Goal: Information Seeking & Learning: Learn about a topic

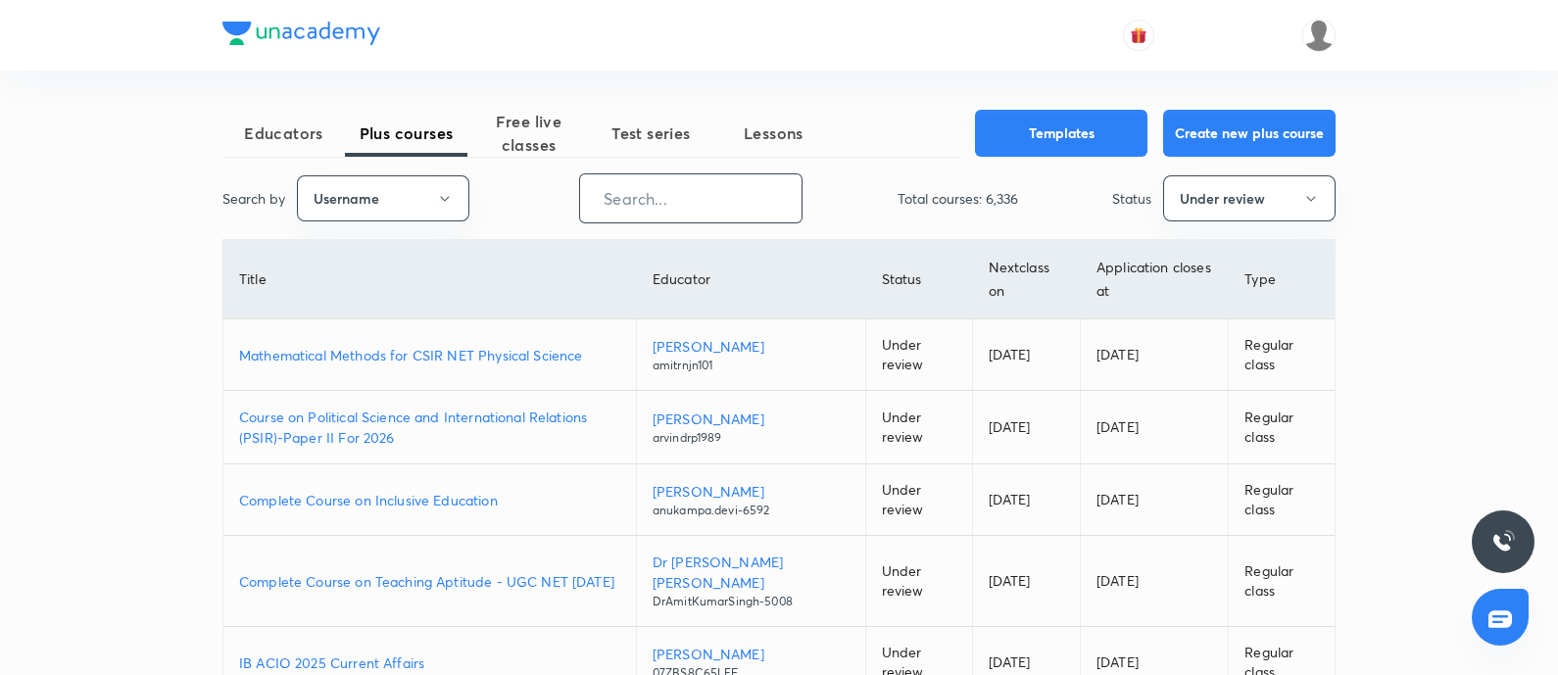
click at [682, 183] on input "text" at bounding box center [690, 198] width 221 height 50
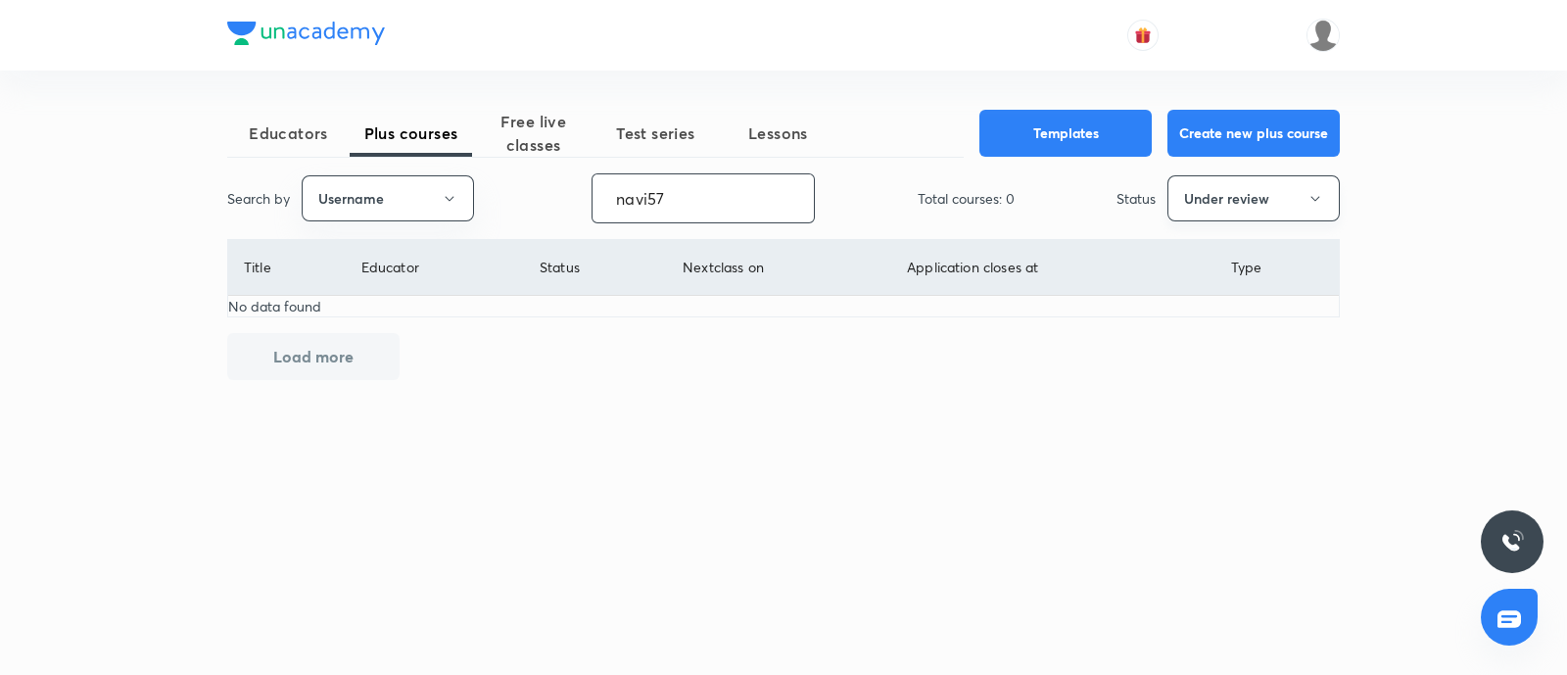
type input "navi57"
click at [1229, 216] on button "Under review" at bounding box center [1254, 198] width 172 height 46
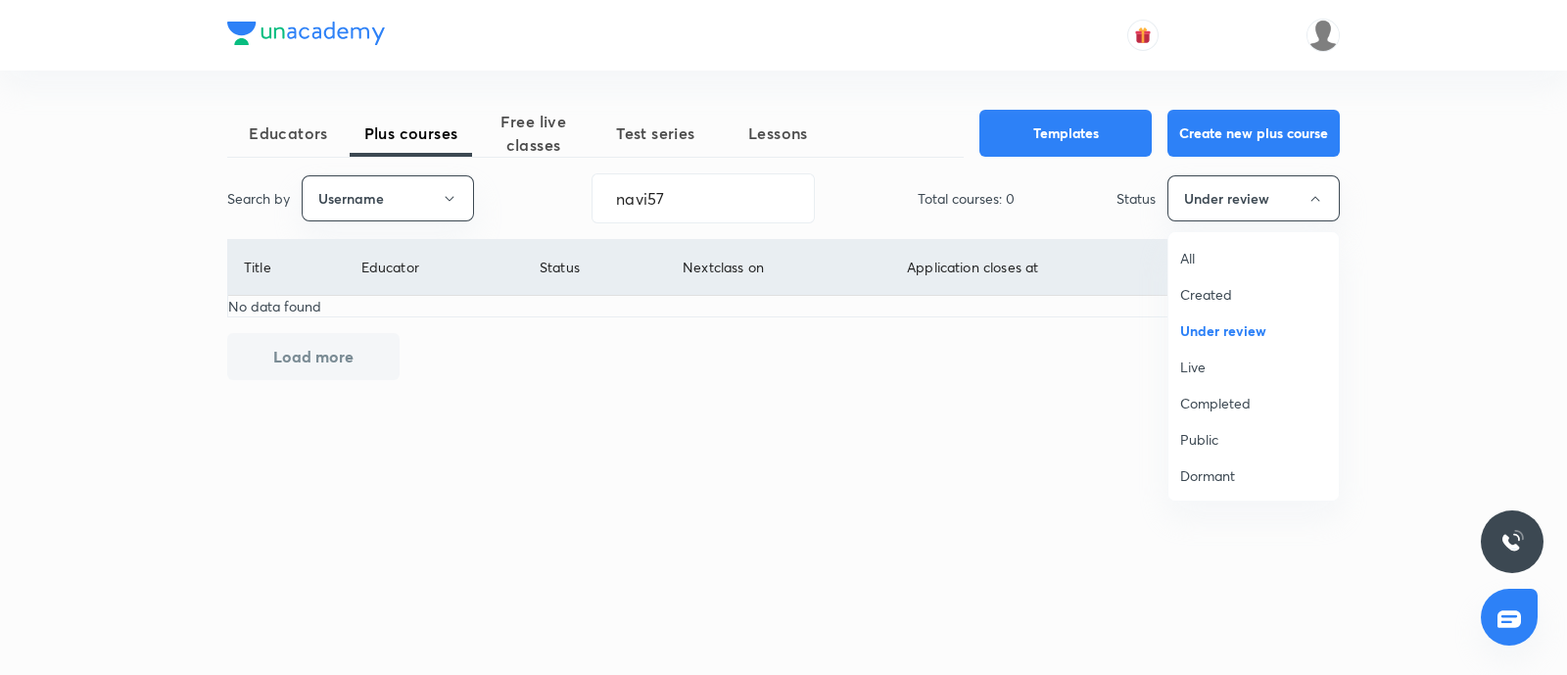
click at [1210, 373] on span "Live" at bounding box center [1254, 367] width 147 height 21
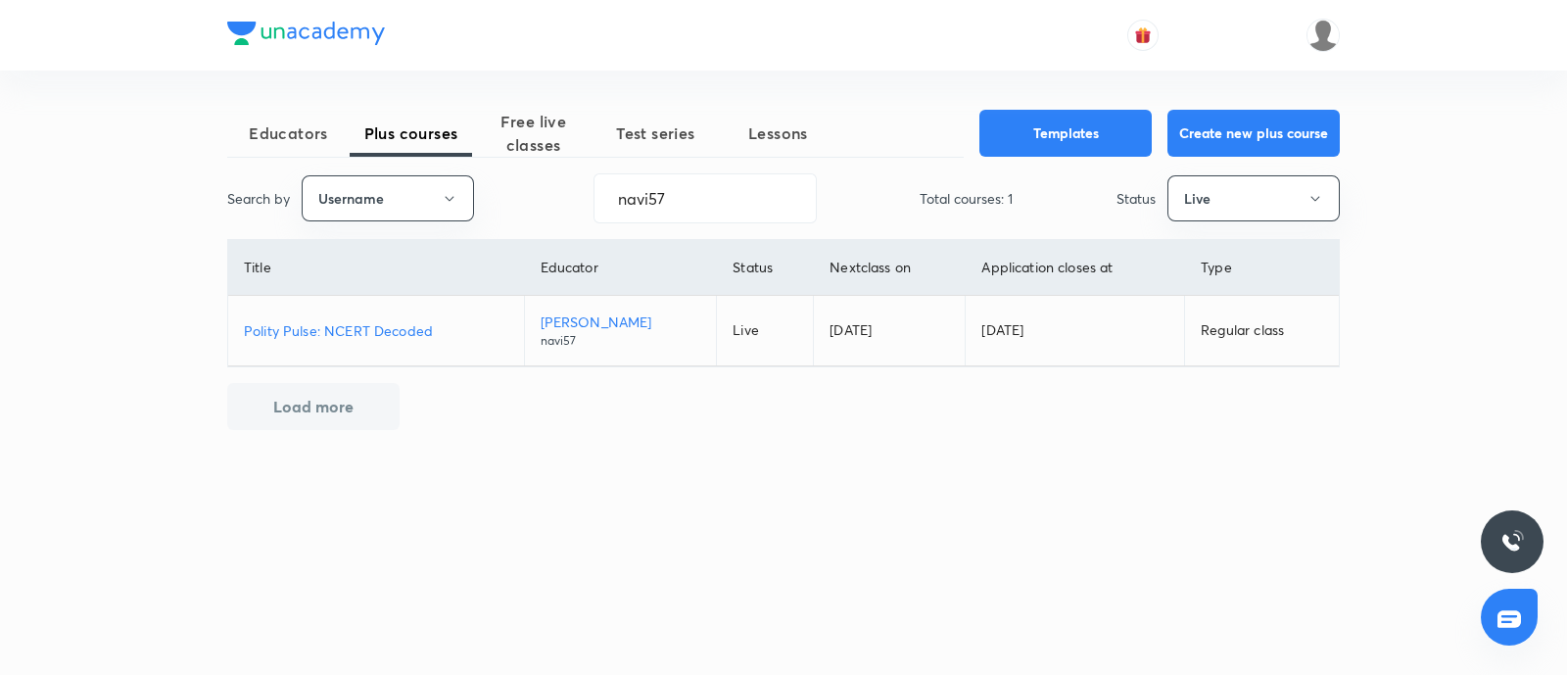
click at [333, 345] on td "Polity Pulse: NCERT Decoded" at bounding box center [376, 331] width 296 height 71
click at [330, 326] on p "Polity Pulse: NCERT Decoded" at bounding box center [376, 330] width 265 height 21
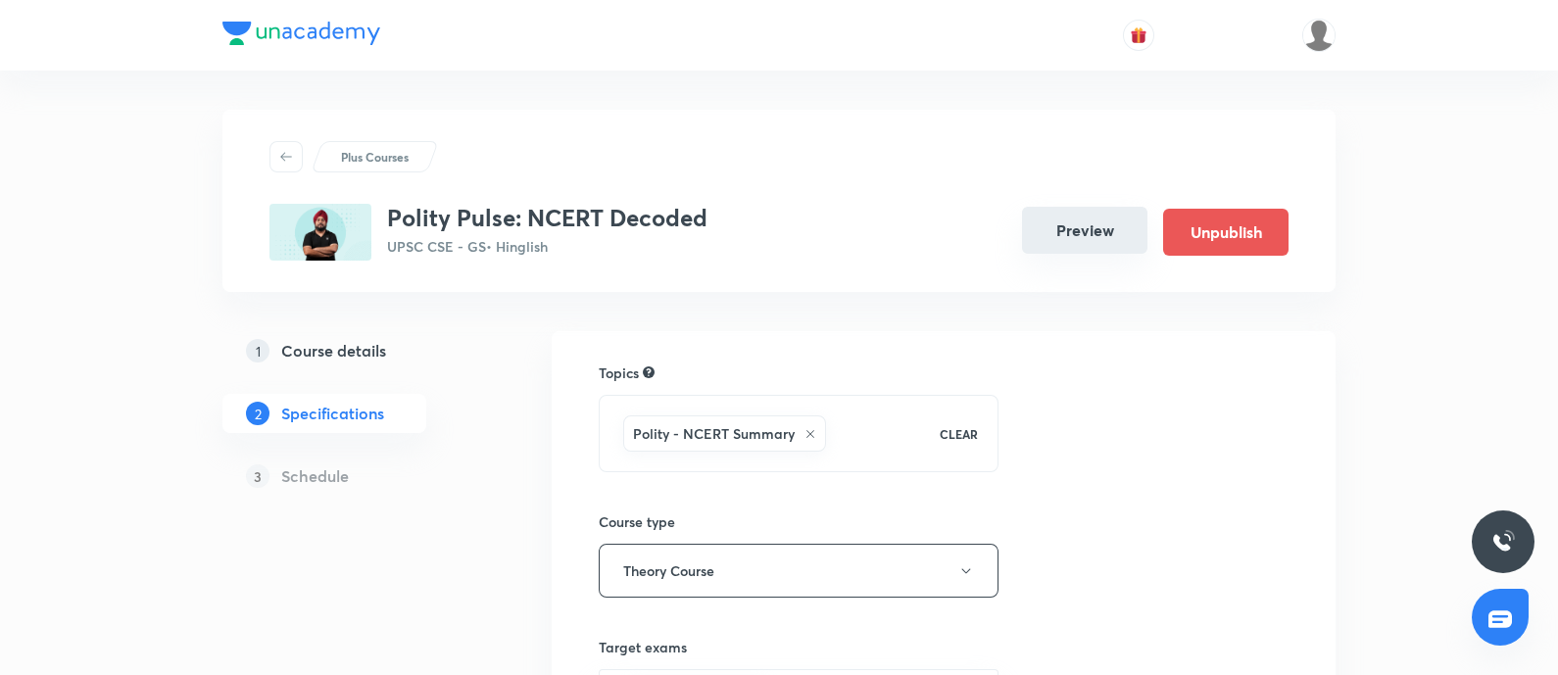
click at [1092, 244] on button "Preview" at bounding box center [1084, 230] width 125 height 47
